Goal: Task Accomplishment & Management: Manage account settings

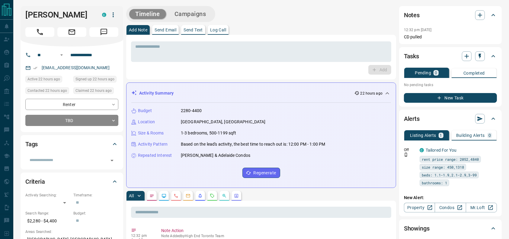
click at [291, 16] on div "Timeline Campaigns" at bounding box center [261, 14] width 270 height 16
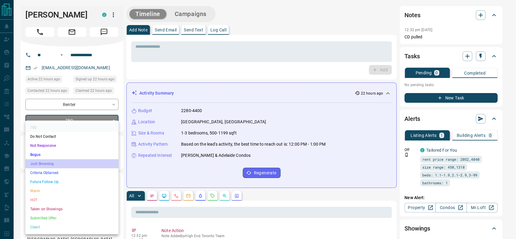
click at [53, 164] on li "Just Browsing" at bounding box center [71, 163] width 93 height 9
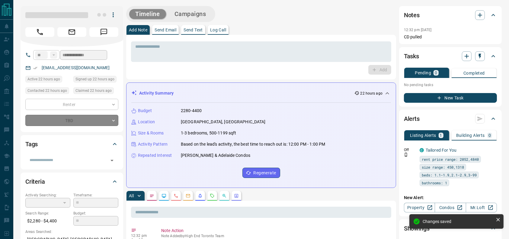
type input "*"
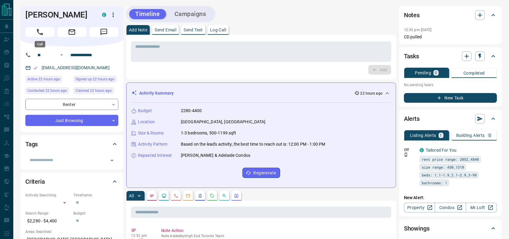
click at [41, 33] on icon "Call" at bounding box center [40, 32] width 8 height 8
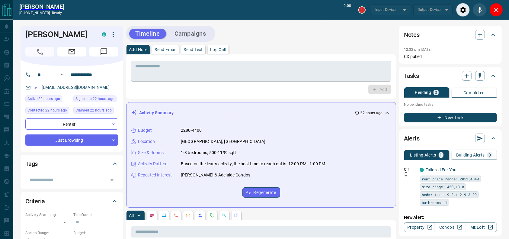
type input "*******"
click at [164, 74] on textarea at bounding box center [261, 71] width 252 height 15
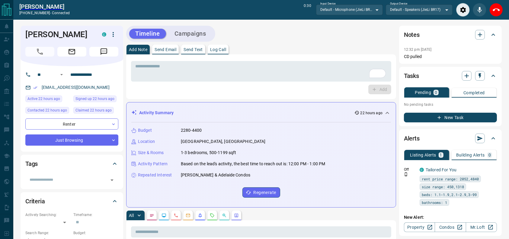
click at [493, 18] on div "[PERSON_NAME] [PHONE_NUMBER] - connected 0:30 Input Device Default - Microphone…" at bounding box center [261, 10] width 496 height 20
click at [493, 14] on button "End Call" at bounding box center [497, 10] width 14 height 14
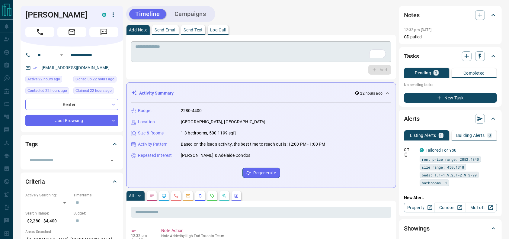
click at [289, 59] on textarea "To enrich screen reader interactions, please activate Accessibility in Grammarl…" at bounding box center [261, 51] width 252 height 15
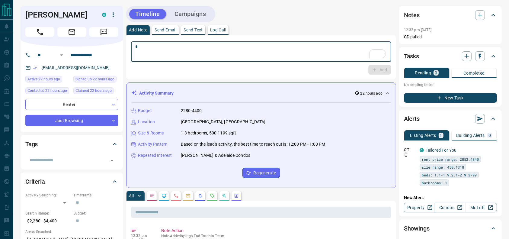
click at [289, 59] on textarea "*" at bounding box center [261, 51] width 252 height 15
type textarea "**********"
click at [381, 69] on button "Add" at bounding box center [379, 70] width 23 height 10
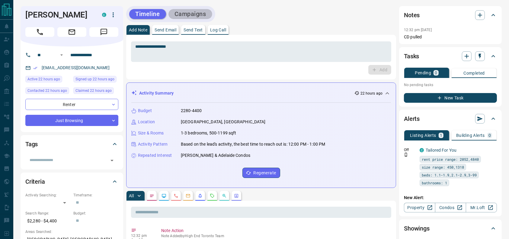
click at [206, 15] on button "Campaigns" at bounding box center [191, 14] width 44 height 10
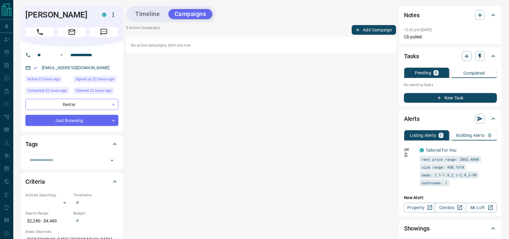
click at [360, 33] on button "Add Campaign" at bounding box center [374, 30] width 44 height 10
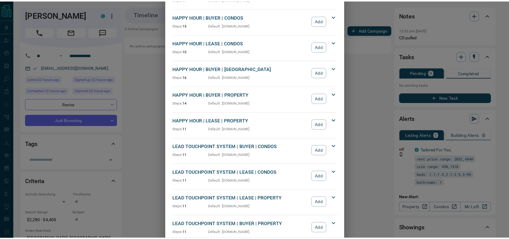
scroll to position [64, 0]
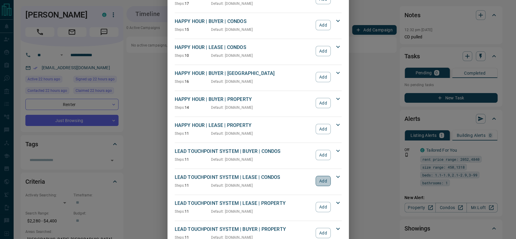
click at [317, 181] on button "Add" at bounding box center [322, 181] width 15 height 10
